Goal: Task Accomplishment & Management: Use online tool/utility

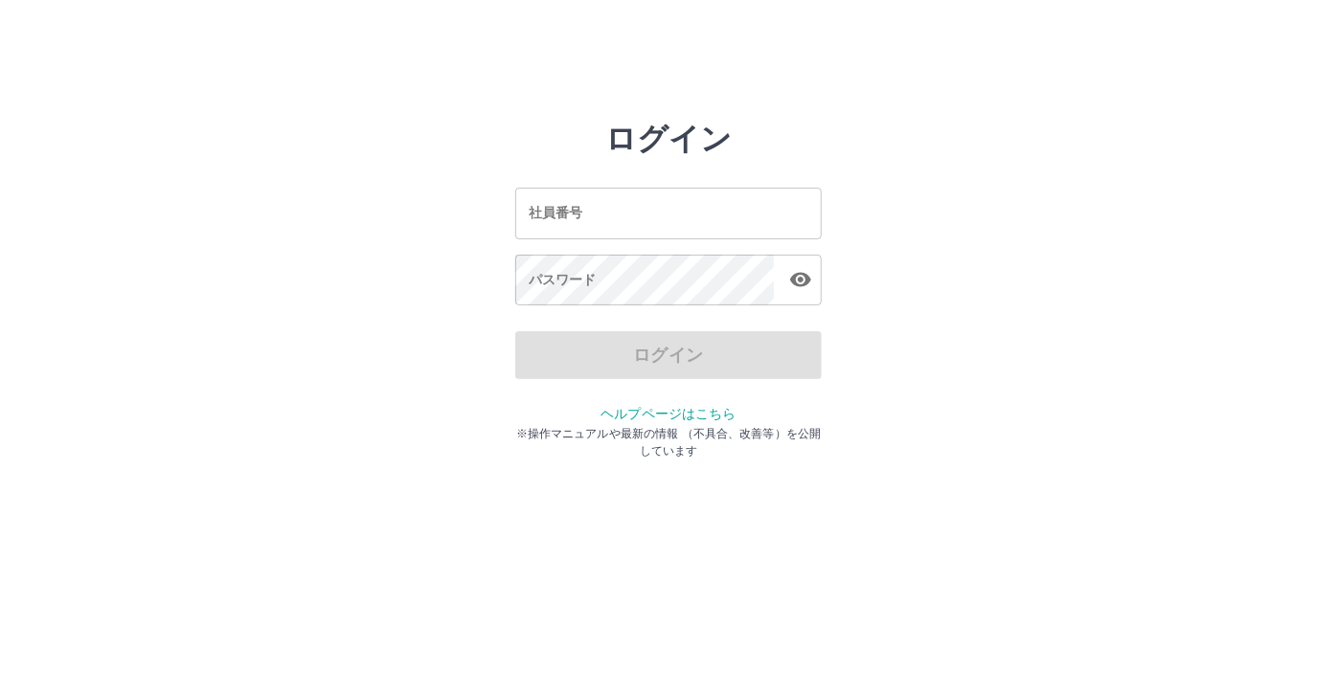
click at [592, 194] on input "社員番号" at bounding box center [668, 213] width 306 height 51
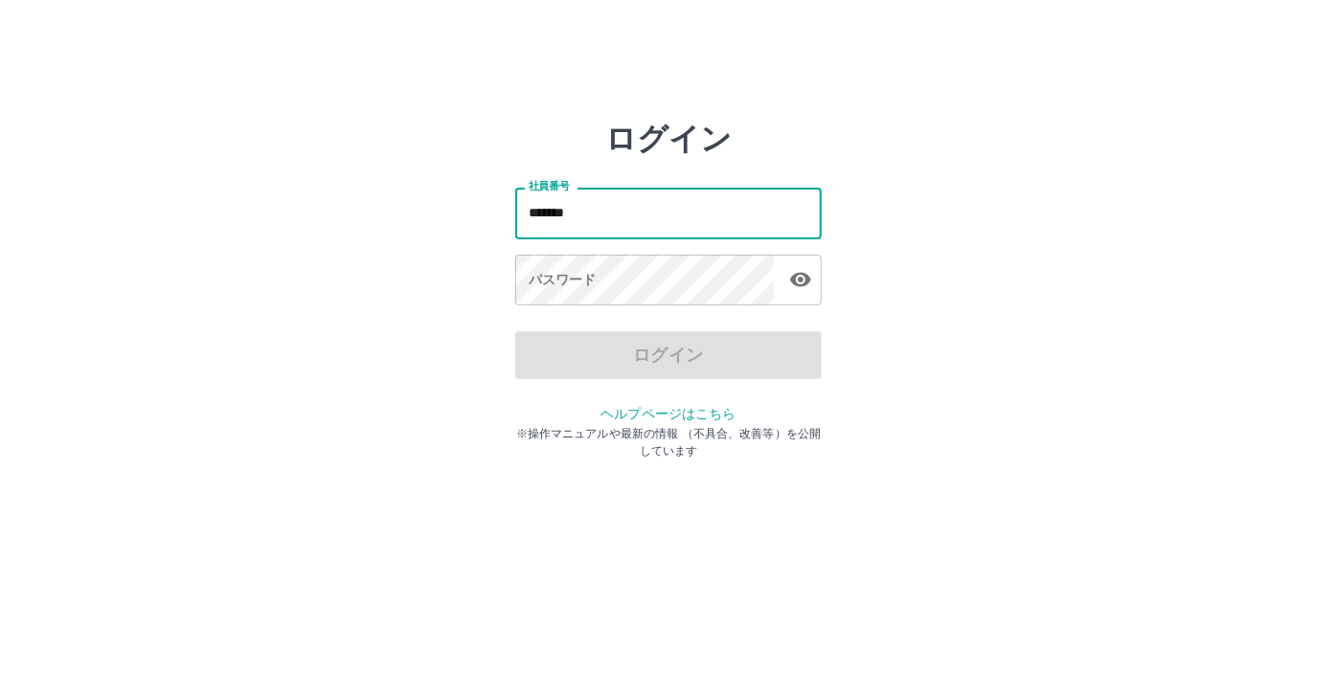
type input "*******"
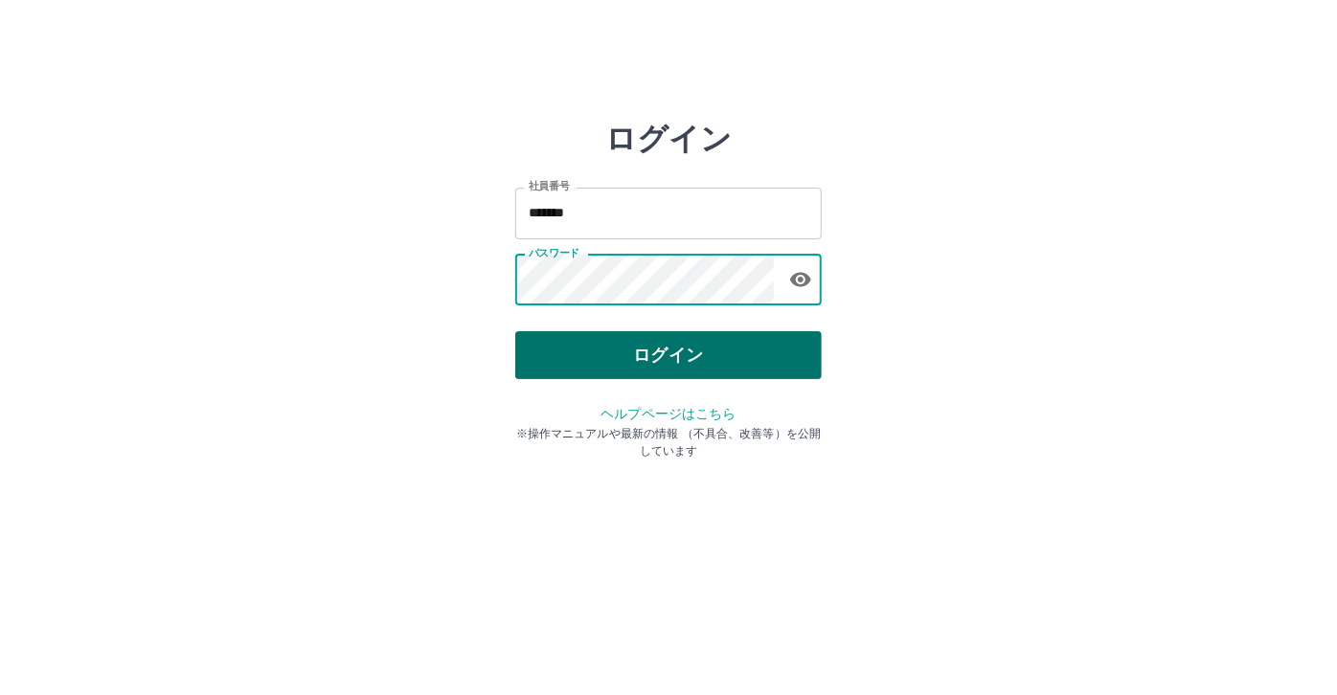
click at [610, 336] on button "ログイン" at bounding box center [668, 355] width 306 height 48
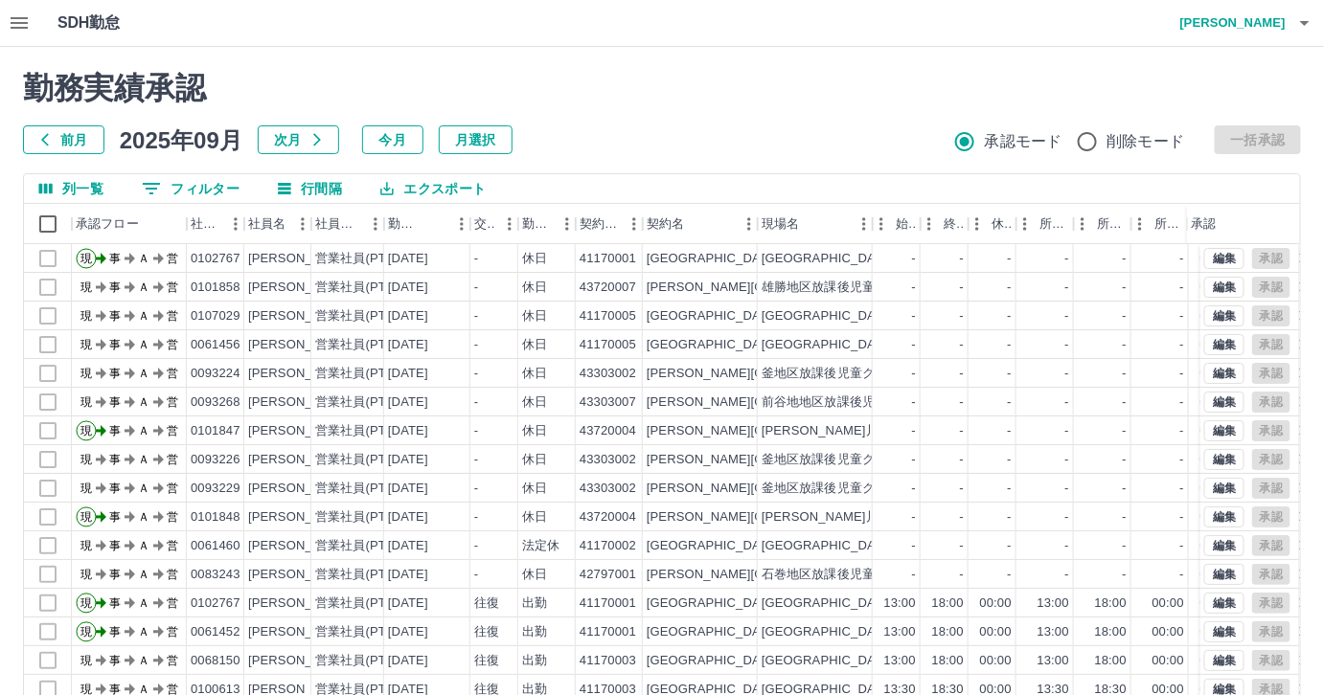
click at [82, 148] on button "前月" at bounding box center [63, 139] width 81 height 29
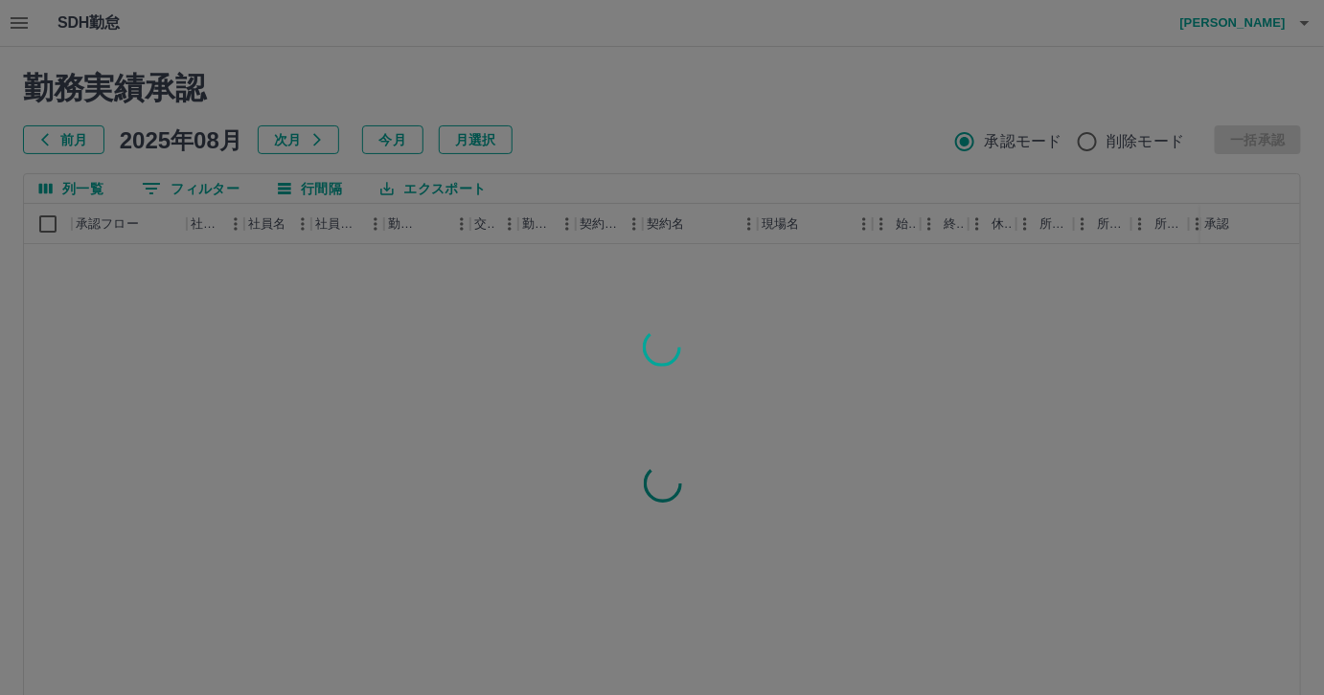
click at [180, 182] on div at bounding box center [662, 347] width 1324 height 695
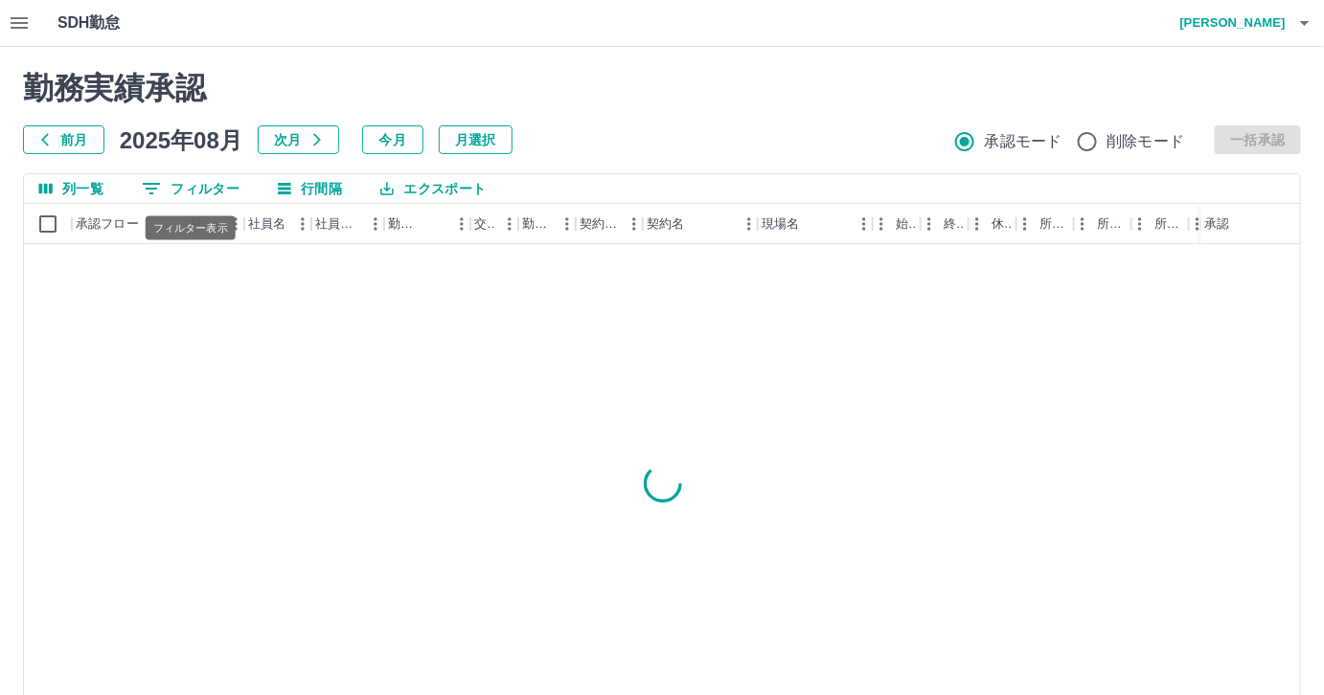
click at [181, 185] on button "0 フィルター" at bounding box center [190, 188] width 128 height 29
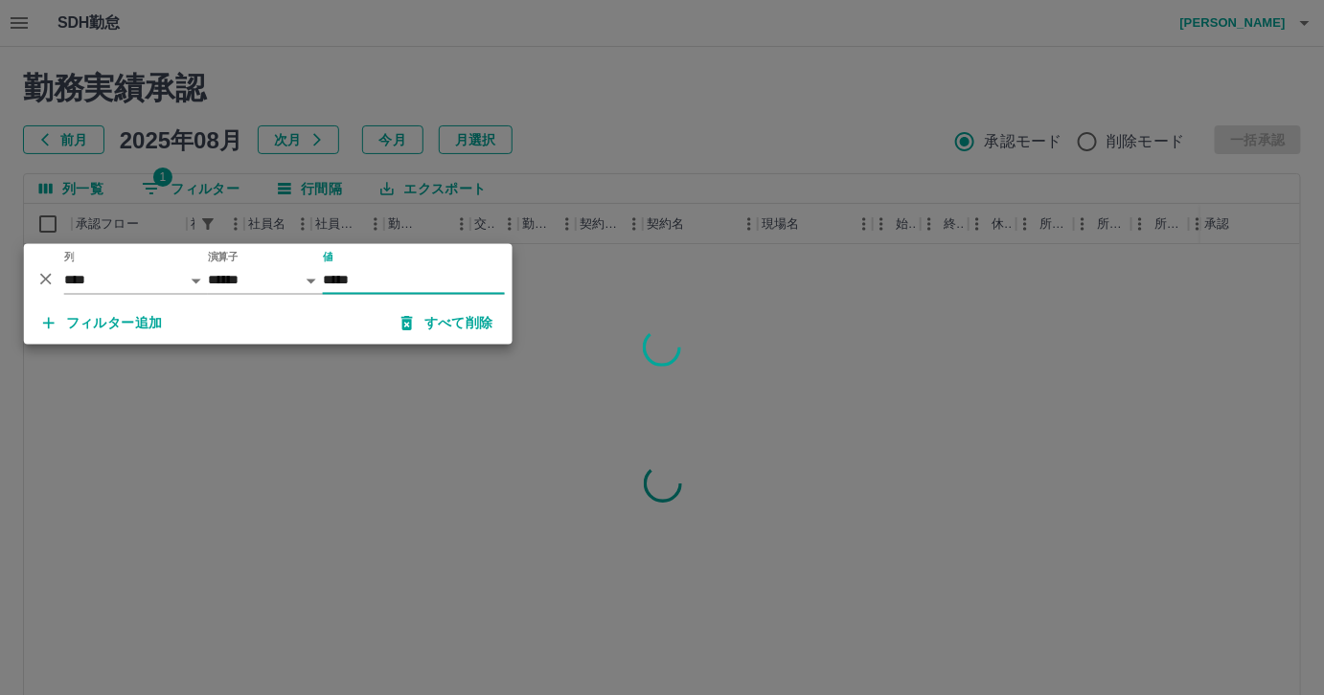
type input "*****"
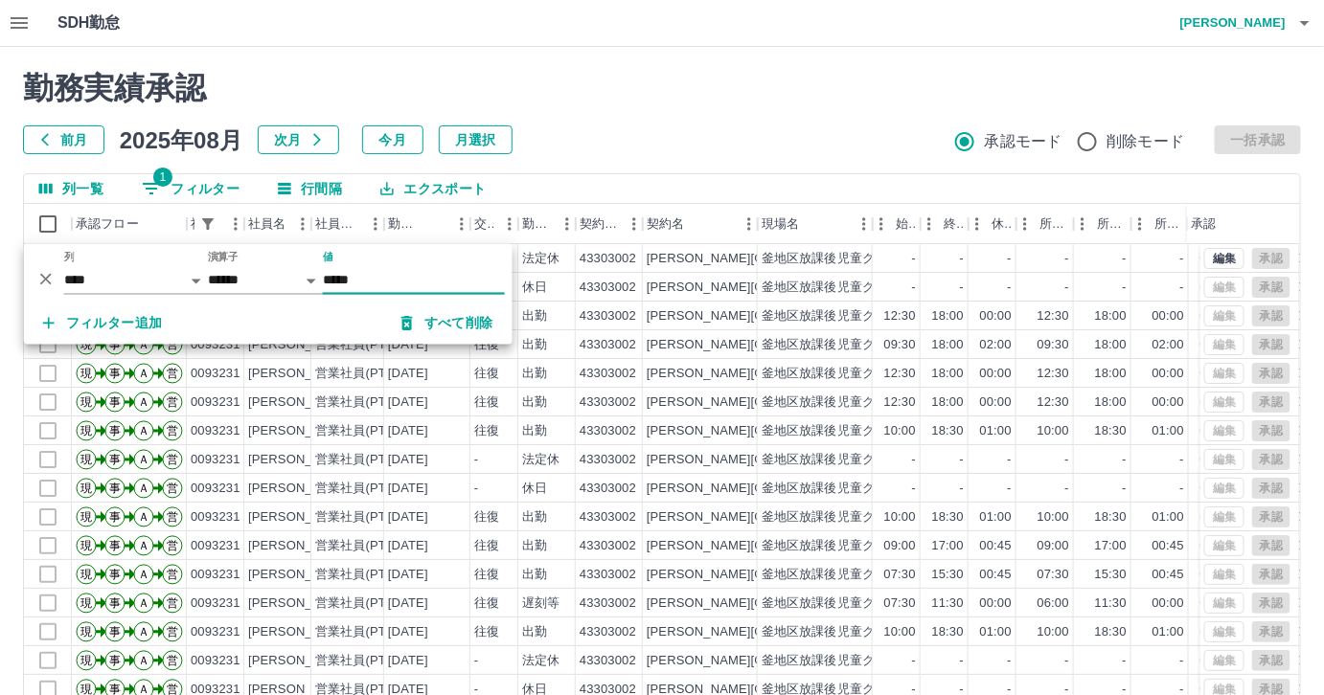
click at [595, 149] on div "前月 2025年08月 次月 今月 月選択 承認モード 削除モード 一括承認" at bounding box center [662, 139] width 1278 height 29
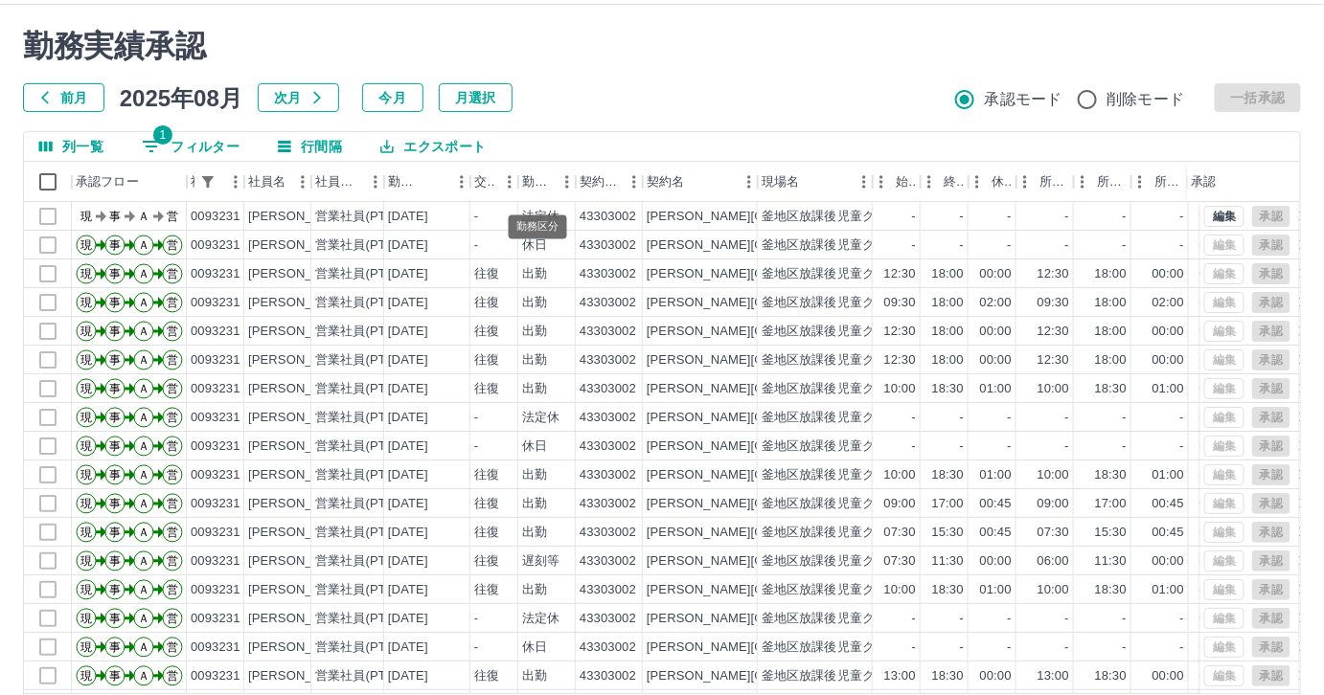
scroll to position [34, 0]
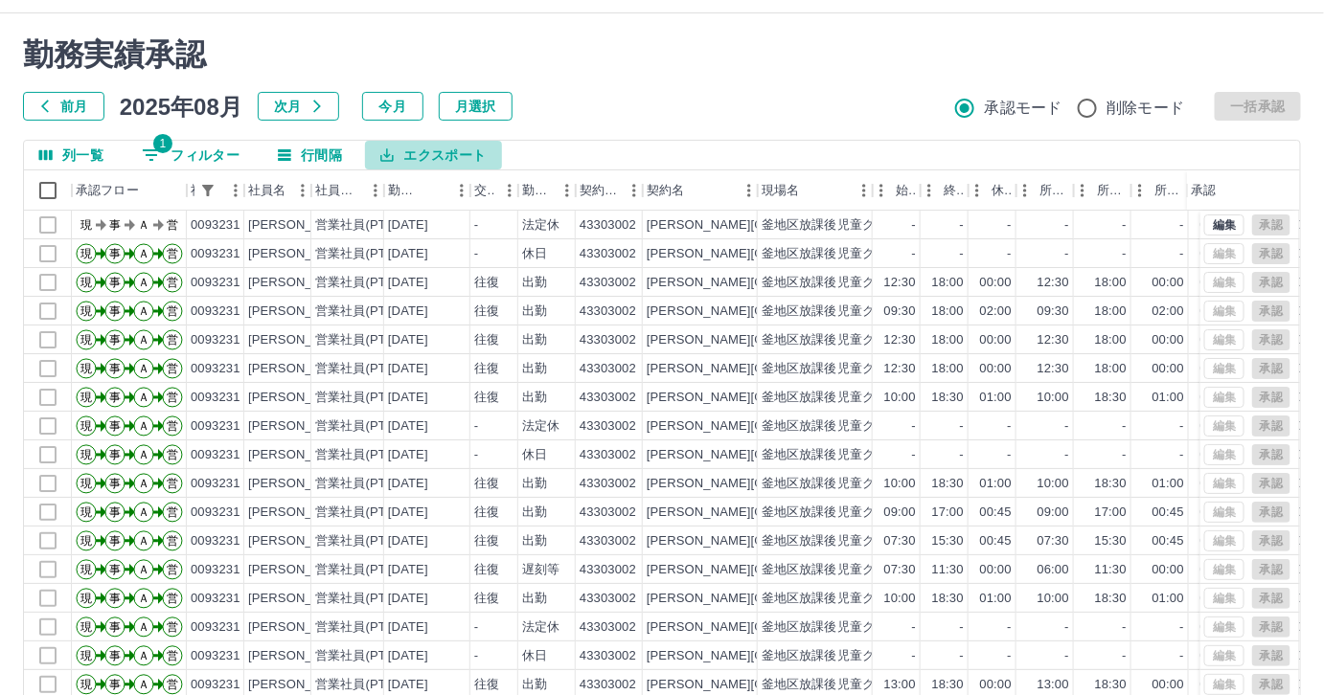
click at [434, 152] on button "エクスポート" at bounding box center [433, 155] width 136 height 29
click at [416, 221] on li "印刷" at bounding box center [442, 229] width 155 height 34
click at [416, 157] on button "エクスポート" at bounding box center [433, 155] width 136 height 29
click at [624, 84] on div "勤務実績承認 前月 2025年08月 次月 今月 月選択 承認モード 削除モード 一括承認" at bounding box center [662, 78] width 1278 height 84
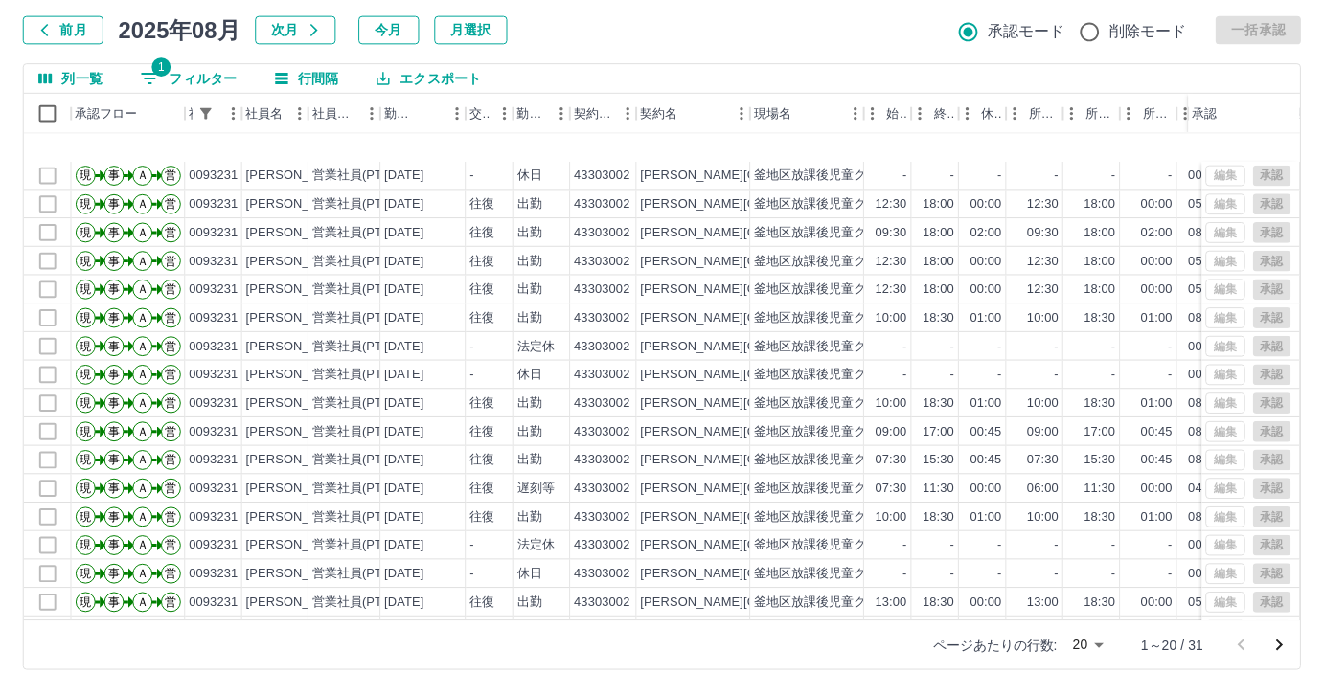
scroll to position [95, 0]
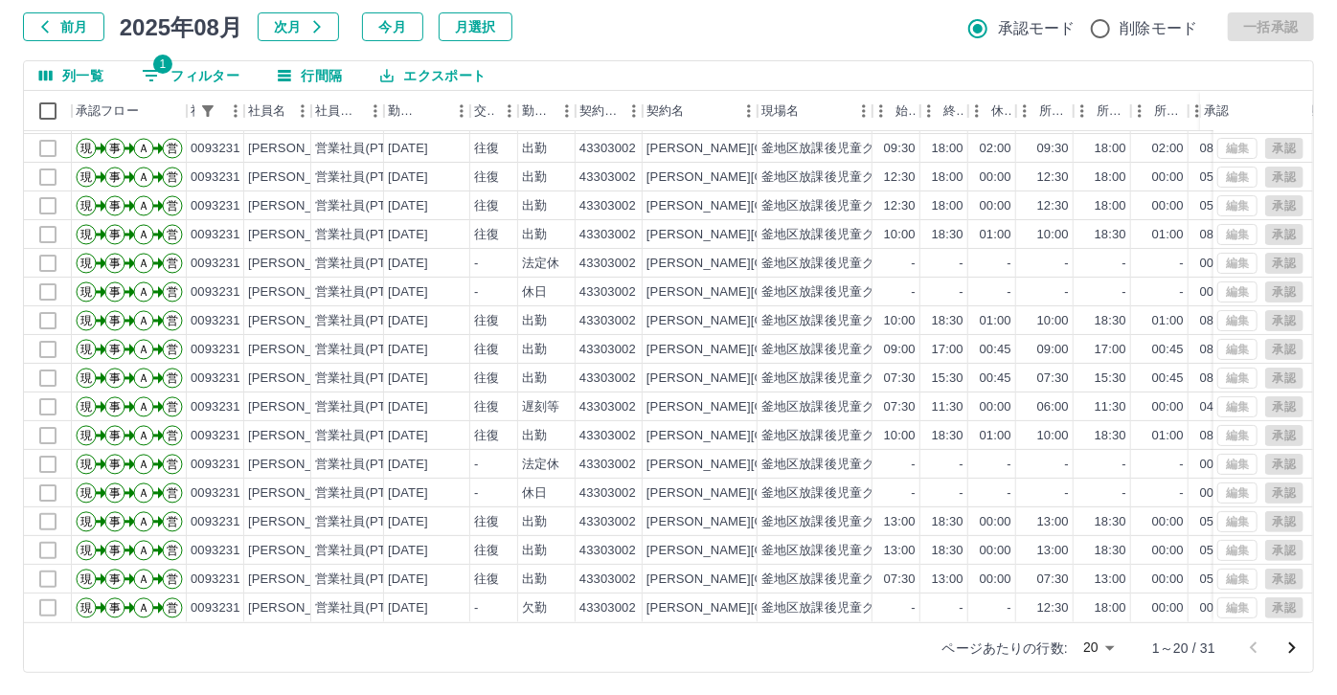
click at [1103, 650] on body "SDH勤怠 安田　和宏 勤務実績承認 前月 2025年08月 次月 今月 月選択 承認モード 削除モード 一括承認 列一覧 1 フィルター 行間隔 エクスポー…" at bounding box center [668, 291] width 1337 height 809
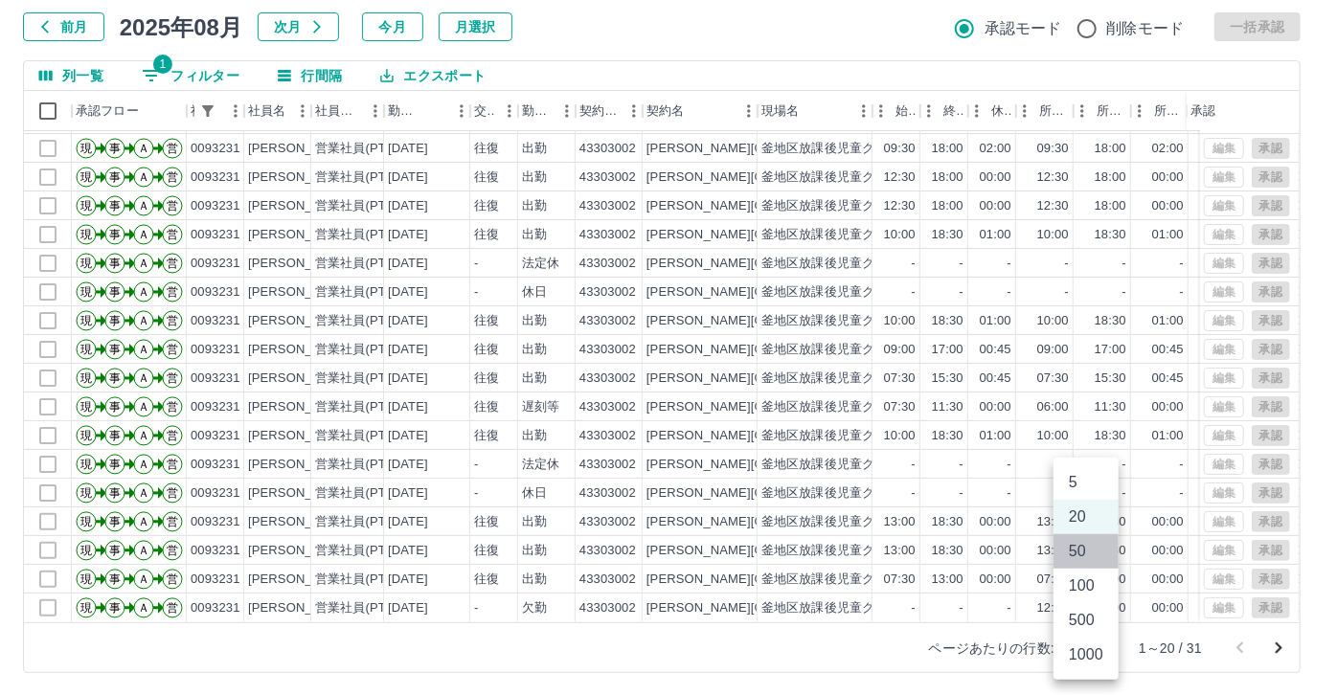
click at [1075, 563] on li "50" at bounding box center [1086, 551] width 65 height 34
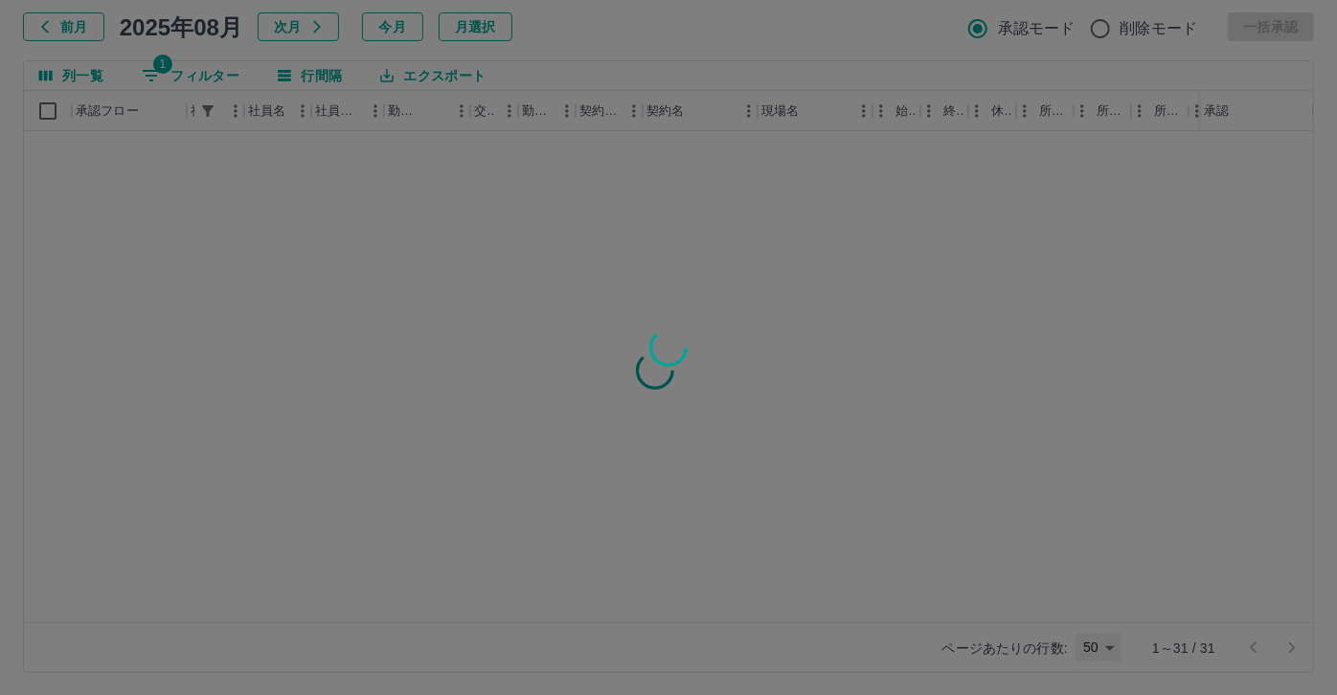
type input "**"
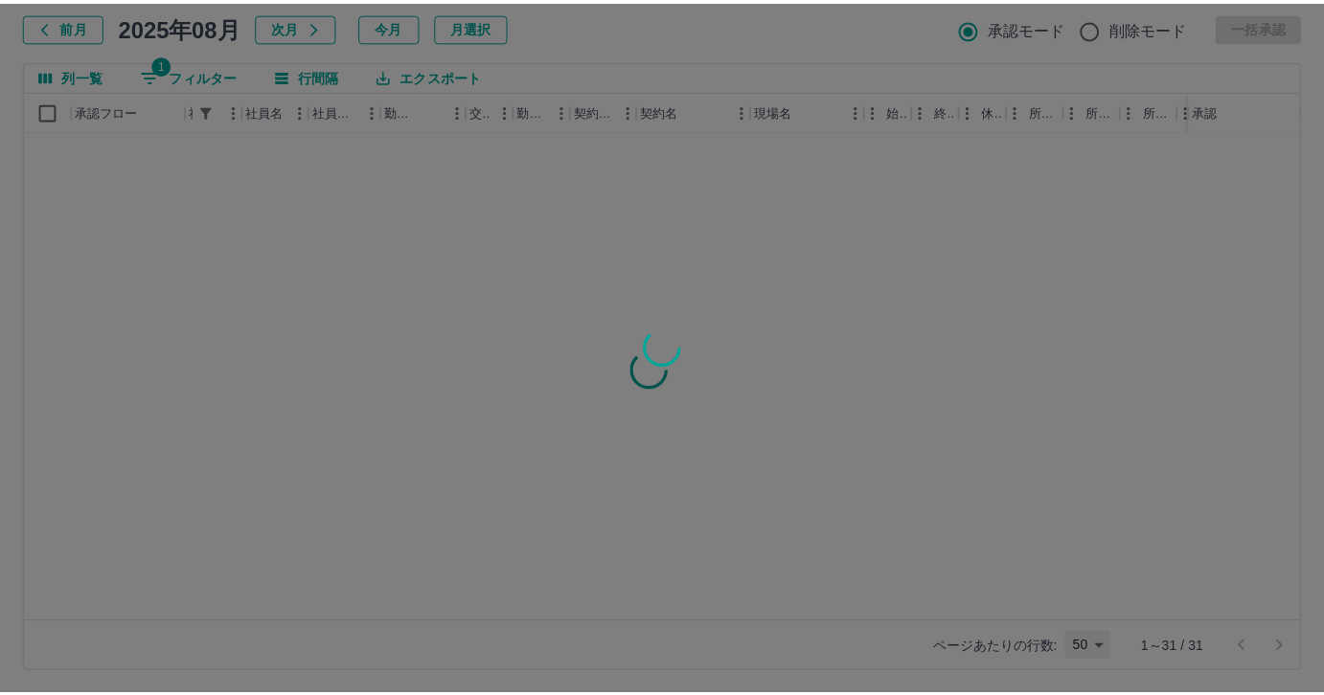
scroll to position [0, 0]
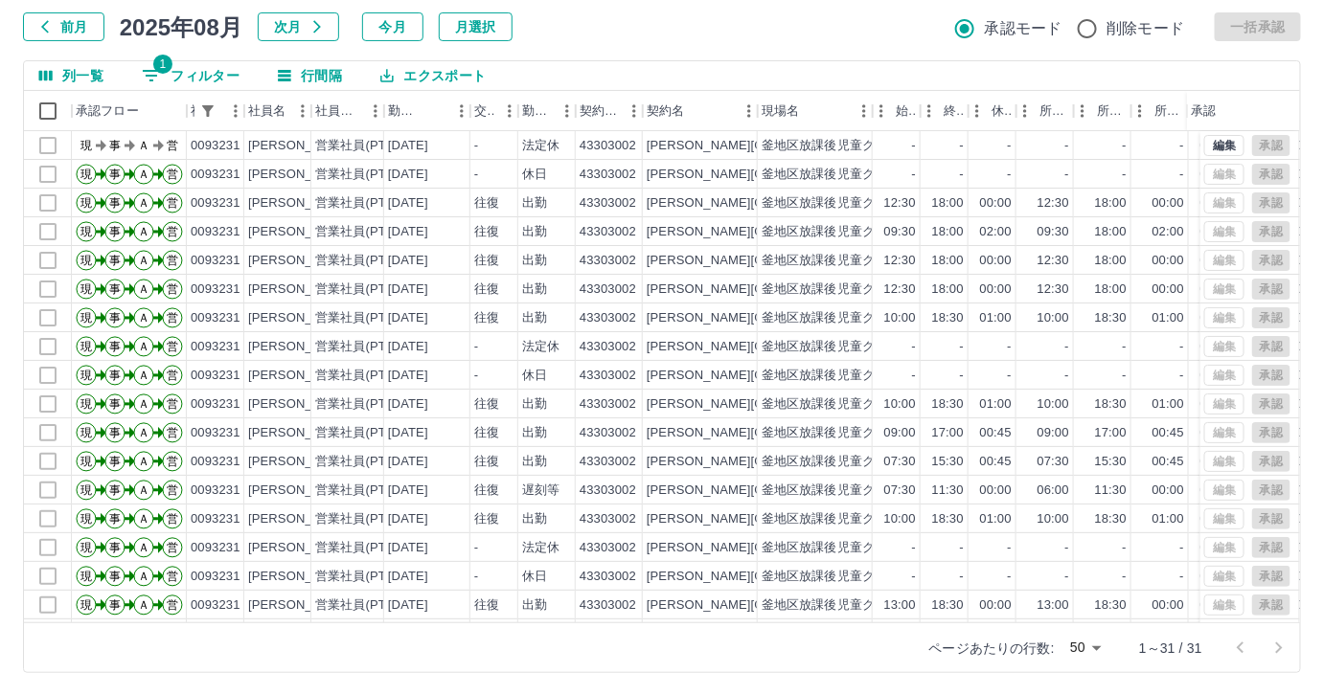
click at [442, 71] on button "エクスポート" at bounding box center [433, 75] width 136 height 29
click at [430, 106] on li "CSVダウンロード" at bounding box center [442, 115] width 155 height 34
click at [193, 75] on button "1 フィルター" at bounding box center [190, 75] width 128 height 29
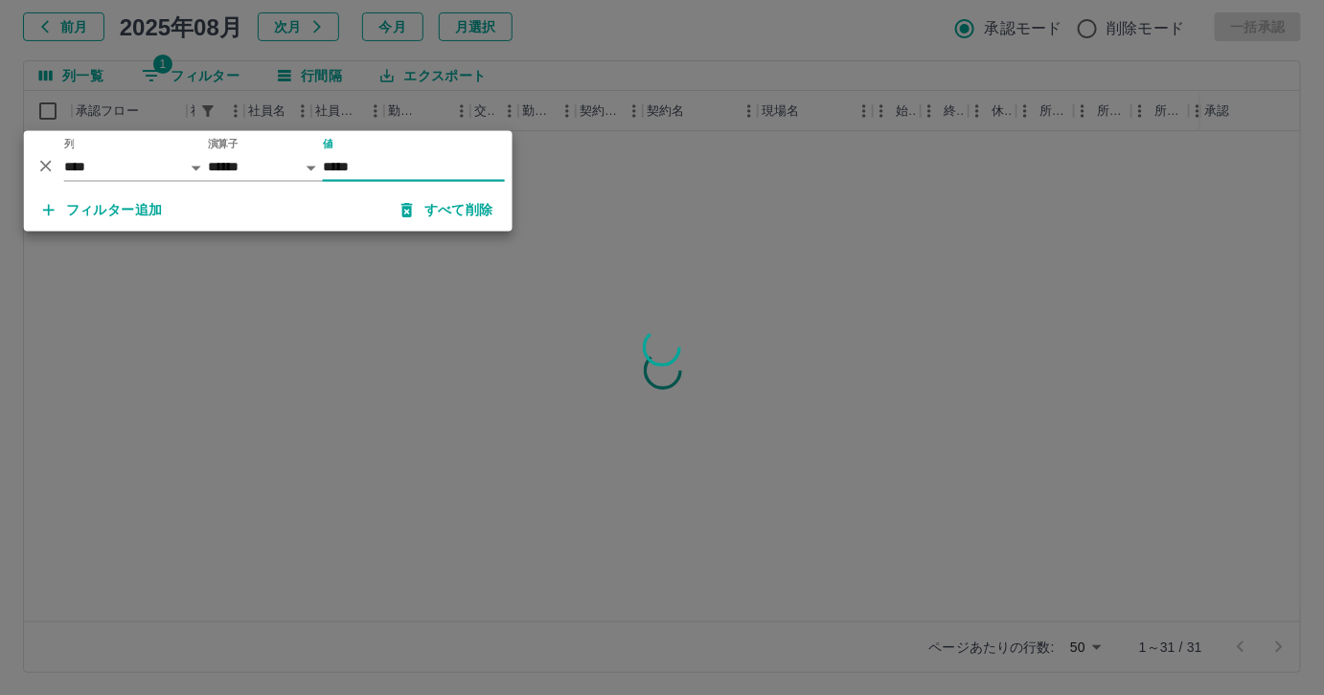
type input "*****"
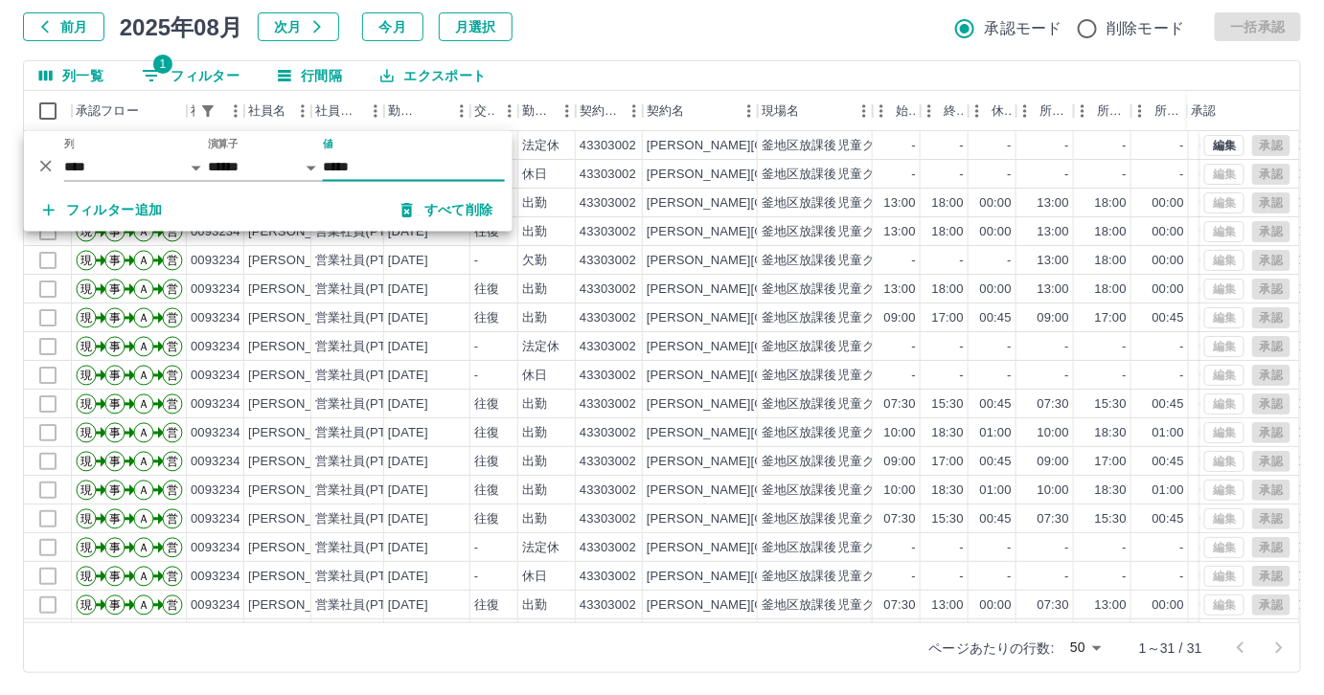
click at [419, 70] on button "エクスポート" at bounding box center [433, 75] width 136 height 29
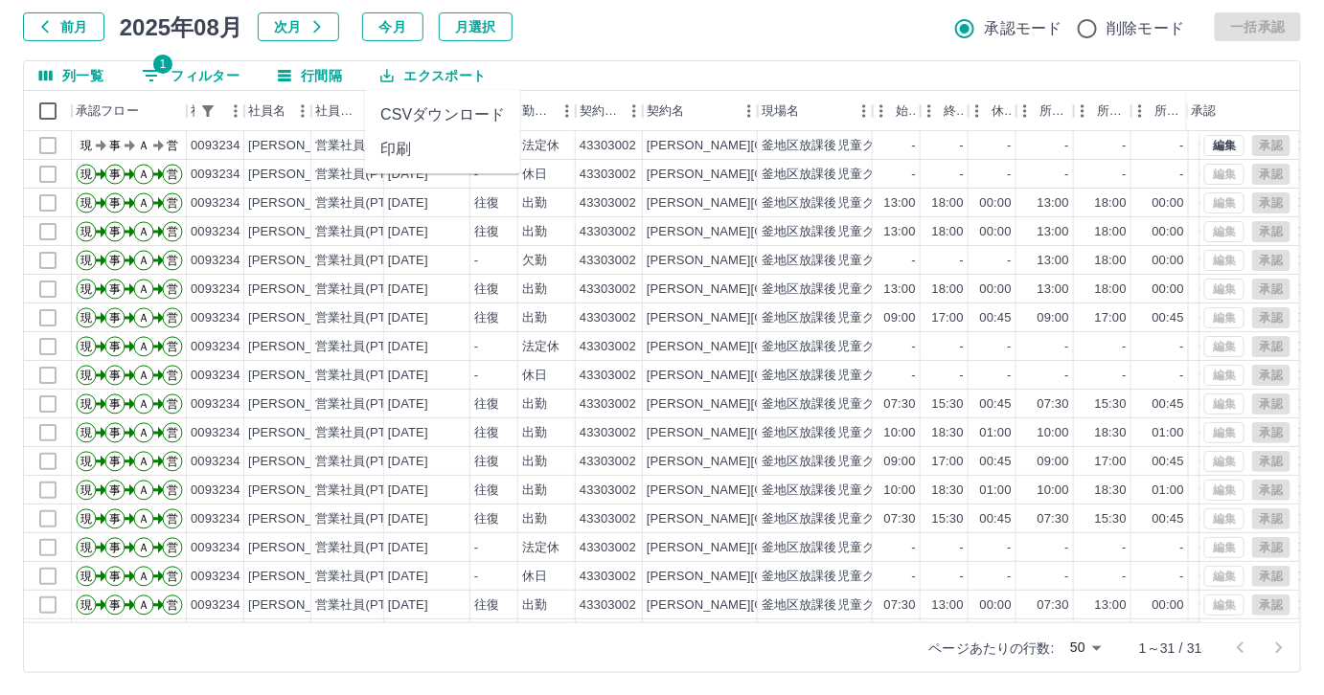
click at [416, 111] on li "CSVダウンロード" at bounding box center [442, 115] width 155 height 34
